Goal: Task Accomplishment & Management: Complete application form

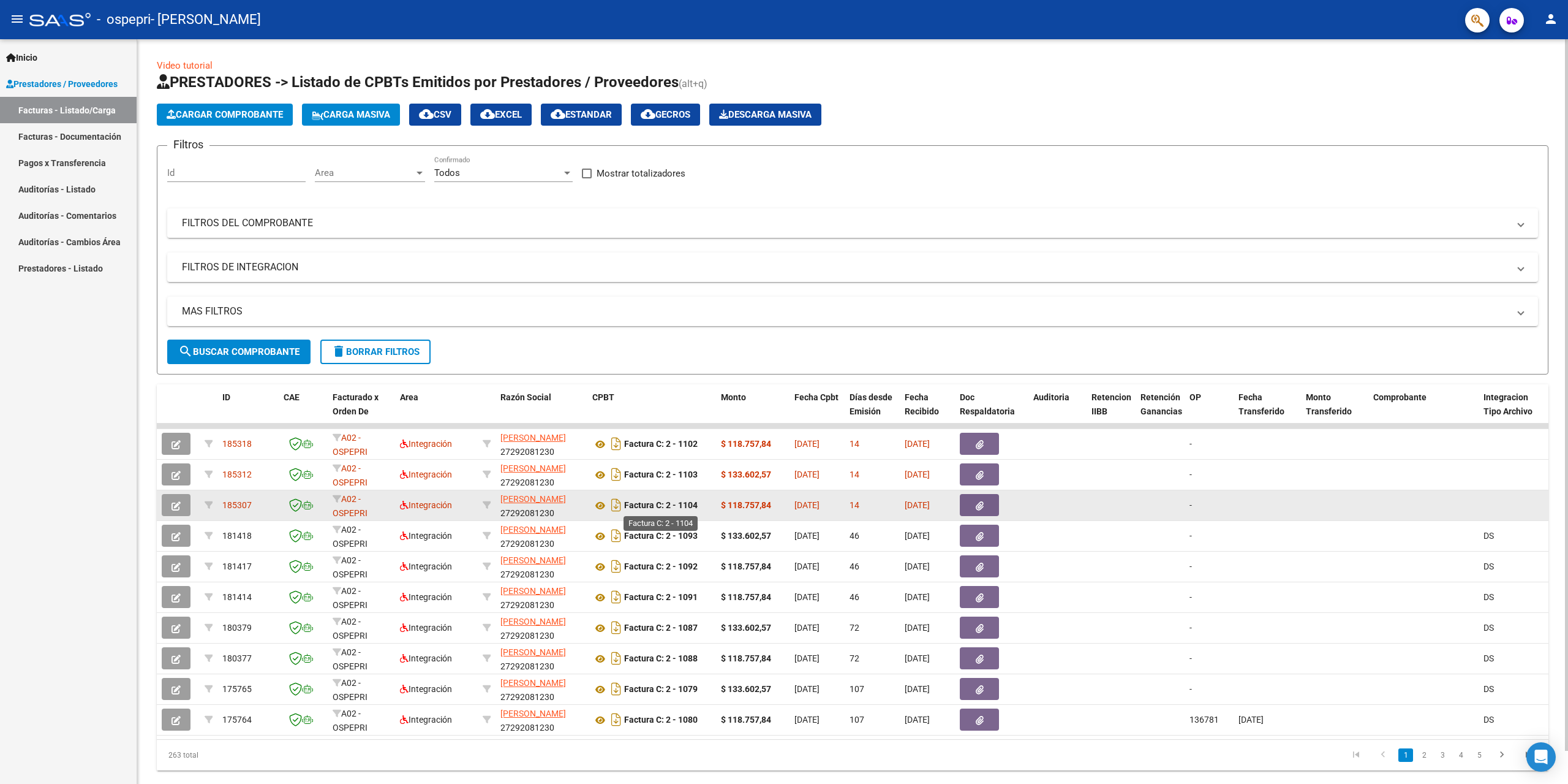
click at [641, 506] on strong "Factura C: 2 - 1104" at bounding box center [660, 505] width 73 height 10
click at [605, 503] on icon at bounding box center [600, 506] width 16 height 14
click at [179, 503] on icon "button" at bounding box center [176, 506] width 9 height 9
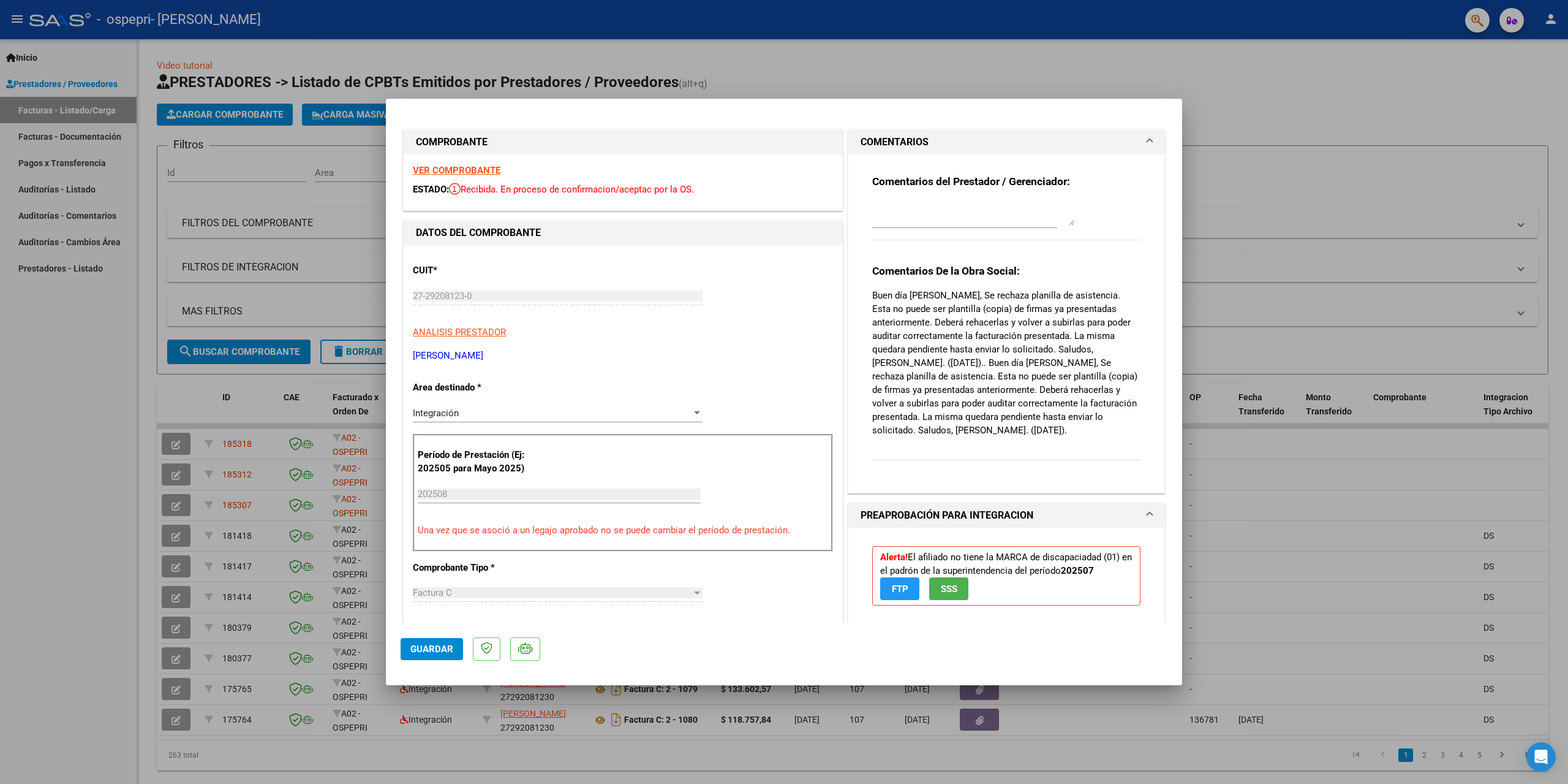
click at [1283, 241] on div at bounding box center [784, 392] width 1568 height 784
type input "$ 0,00"
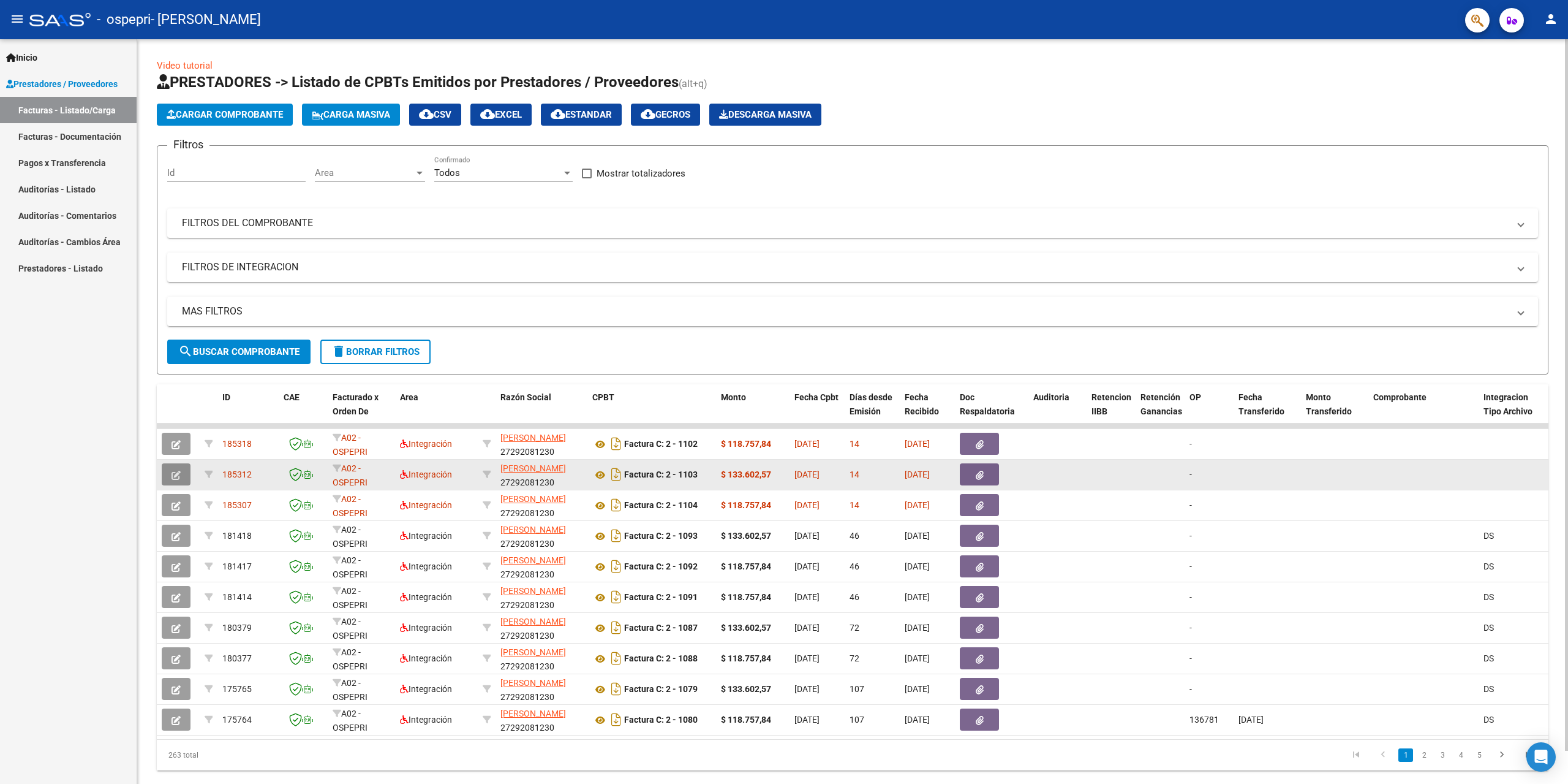
click at [179, 474] on icon "button" at bounding box center [176, 475] width 9 height 9
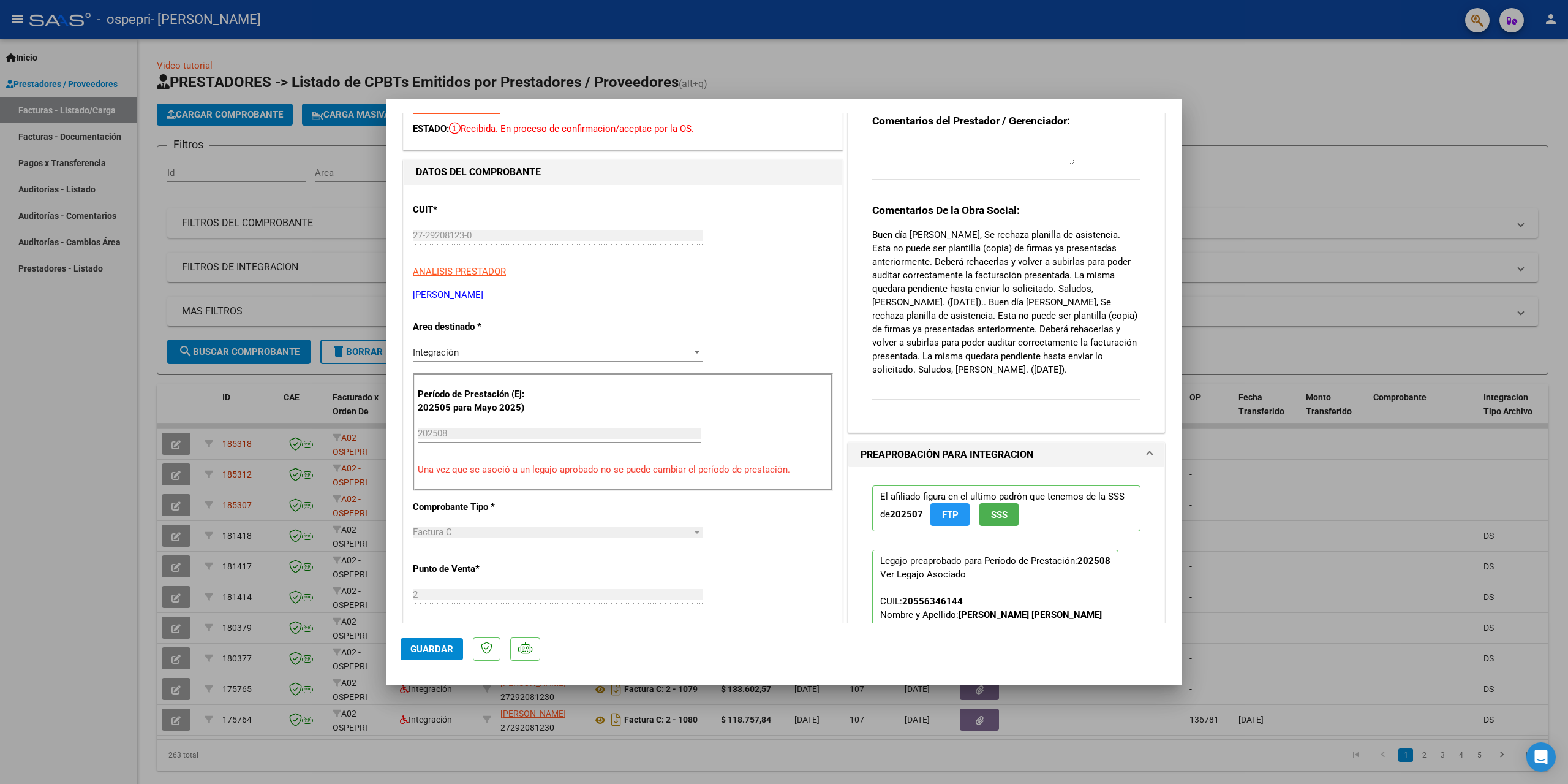
scroll to position [61, 0]
click at [1275, 251] on div at bounding box center [784, 392] width 1568 height 784
type input "$ 0,00"
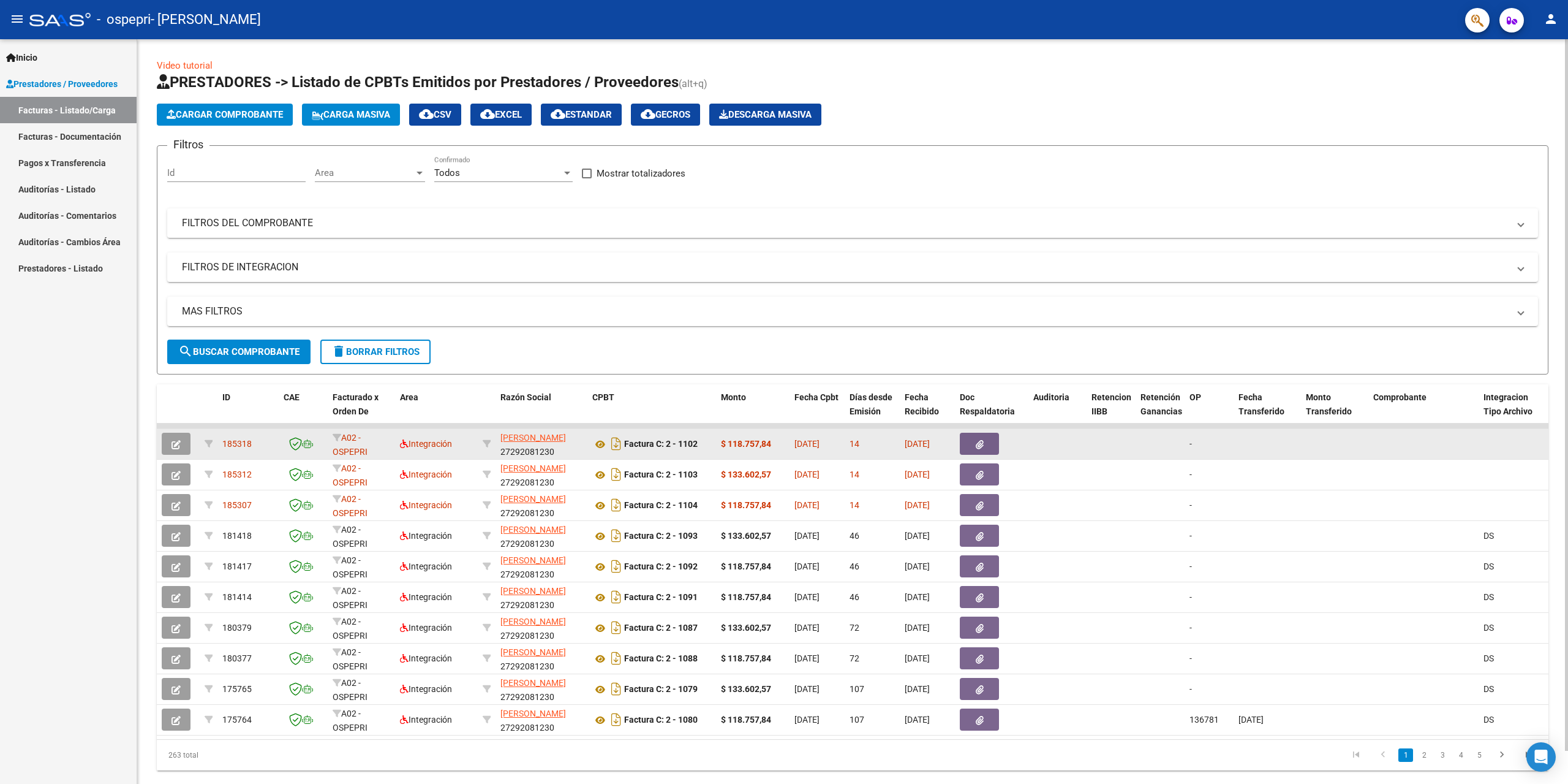
click at [180, 442] on icon "button" at bounding box center [176, 444] width 9 height 9
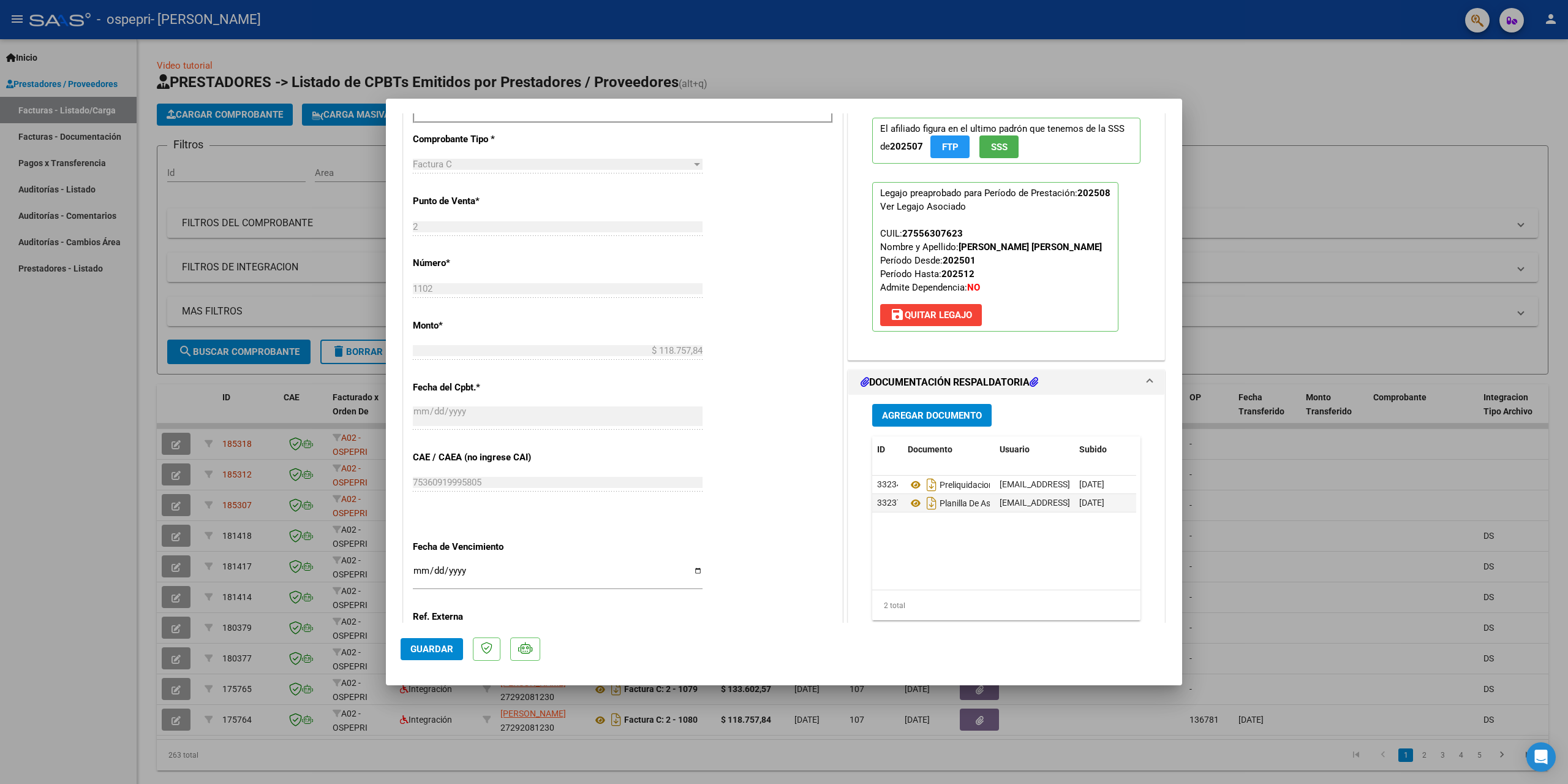
scroll to position [429, 0]
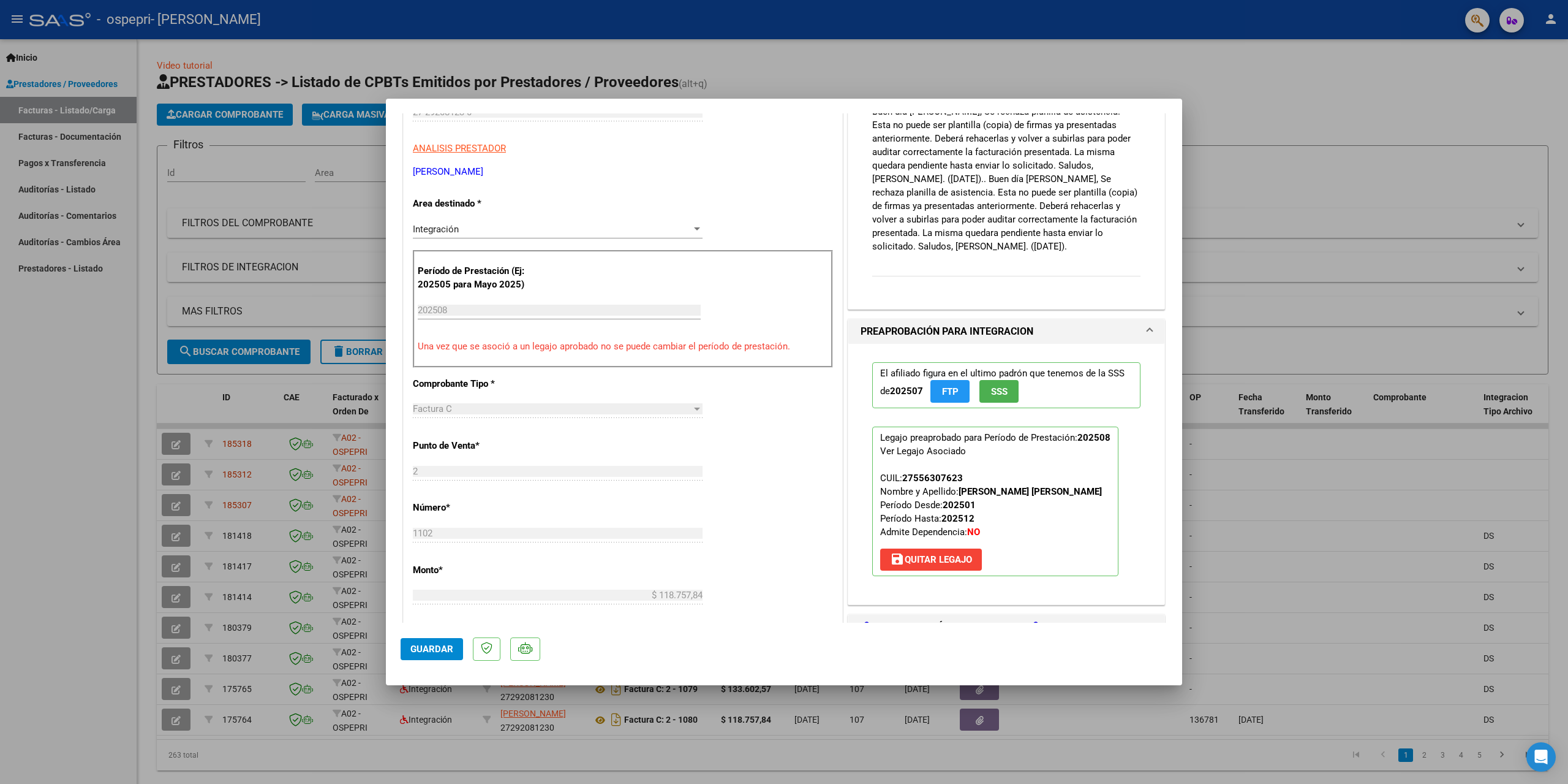
click at [1244, 192] on div at bounding box center [784, 392] width 1568 height 784
type input "$ 0,00"
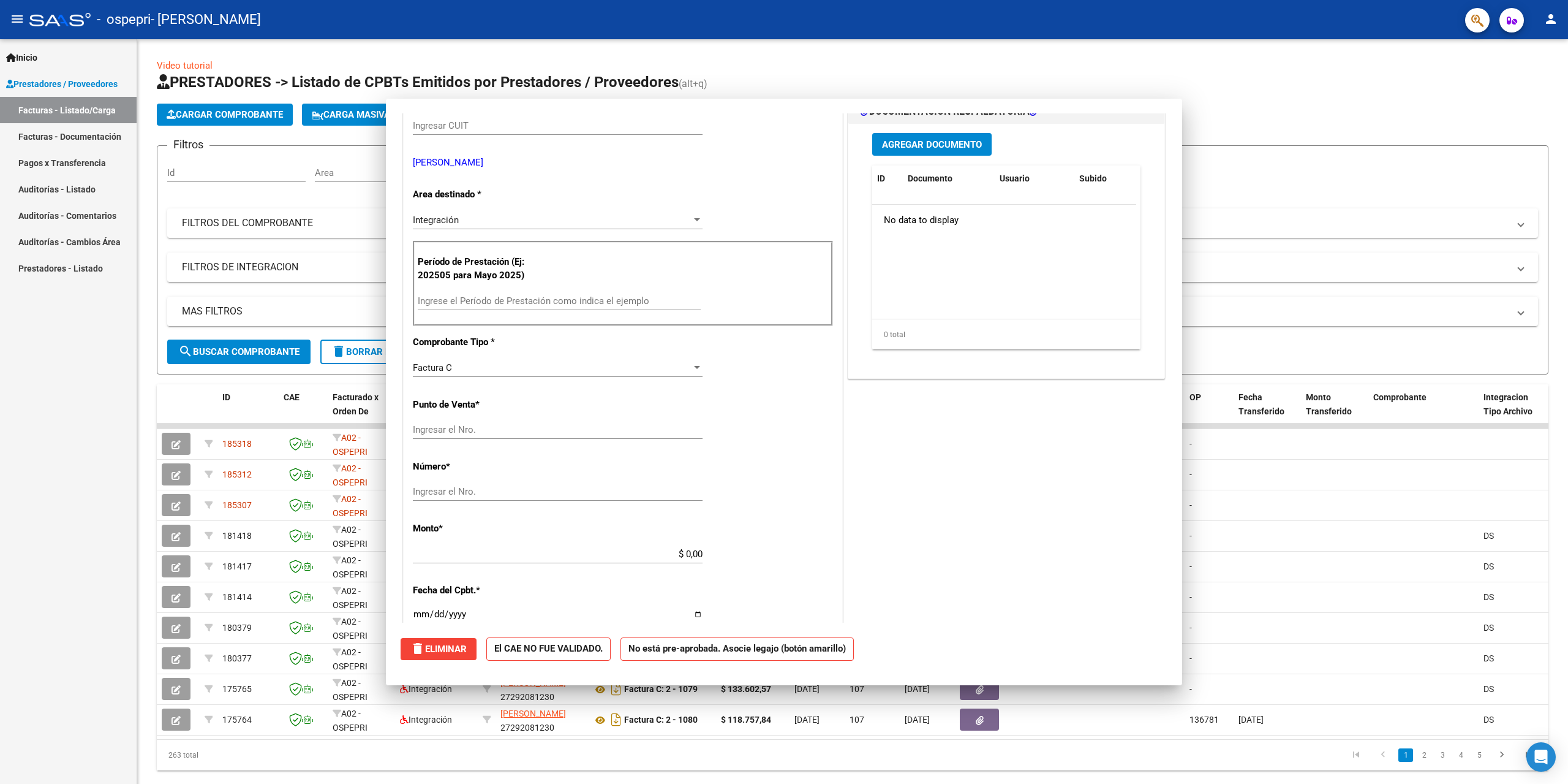
scroll to position [198, 0]
